Goal: Transaction & Acquisition: Purchase product/service

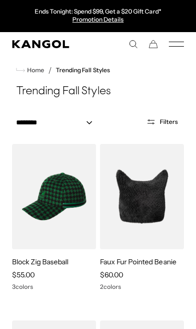
click at [0, 0] on img at bounding box center [0, 0] width 0 height 0
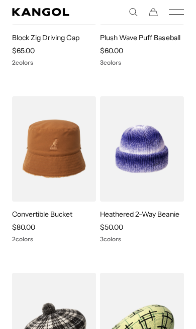
scroll to position [0, 172]
click at [0, 0] on img at bounding box center [0, 0] width 0 height 0
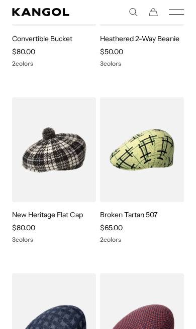
scroll to position [0, 0]
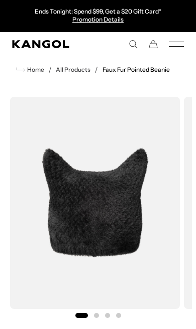
click at [113, 223] on img "1 of 4" at bounding box center [95, 203] width 170 height 212
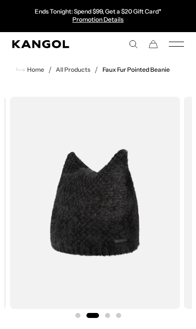
click at [115, 202] on img "2 of 4" at bounding box center [95, 203] width 170 height 212
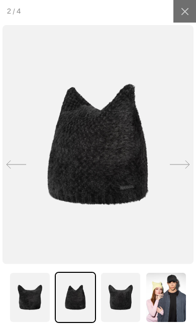
scroll to position [0, 172]
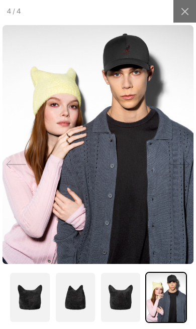
click at [171, 180] on div at bounding box center [177, 164] width 37 height 41
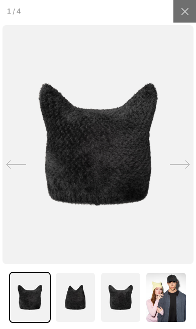
scroll to position [0, 0]
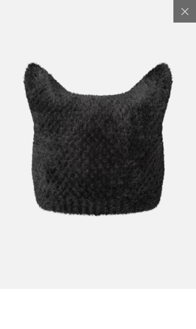
click at [180, 118] on img at bounding box center [97, 139] width 238 height 298
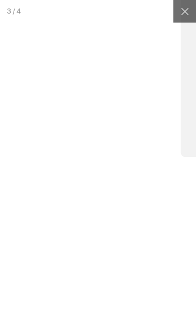
scroll to position [0, 172]
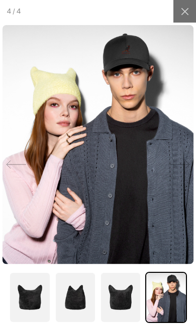
scroll to position [0, 0]
click at [157, 228] on img at bounding box center [98, 144] width 191 height 239
click at [116, 306] on img at bounding box center [120, 297] width 41 height 51
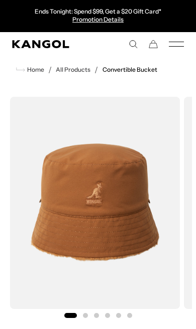
click at [77, 223] on img "1 of 6" at bounding box center [95, 203] width 170 height 212
